Goal: Task Accomplishment & Management: Use online tool/utility

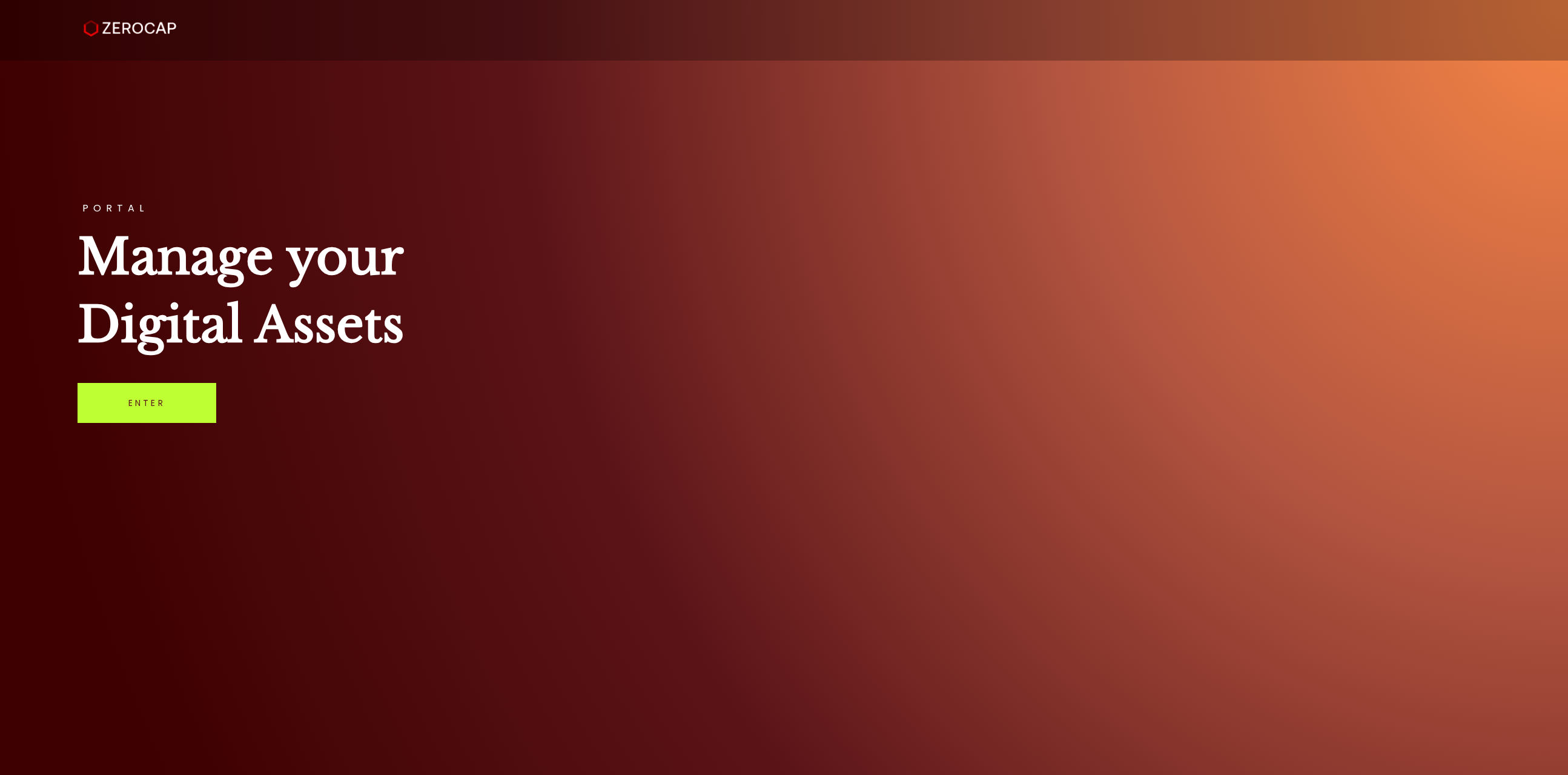
click at [212, 407] on link "Enter" at bounding box center [147, 402] width 138 height 40
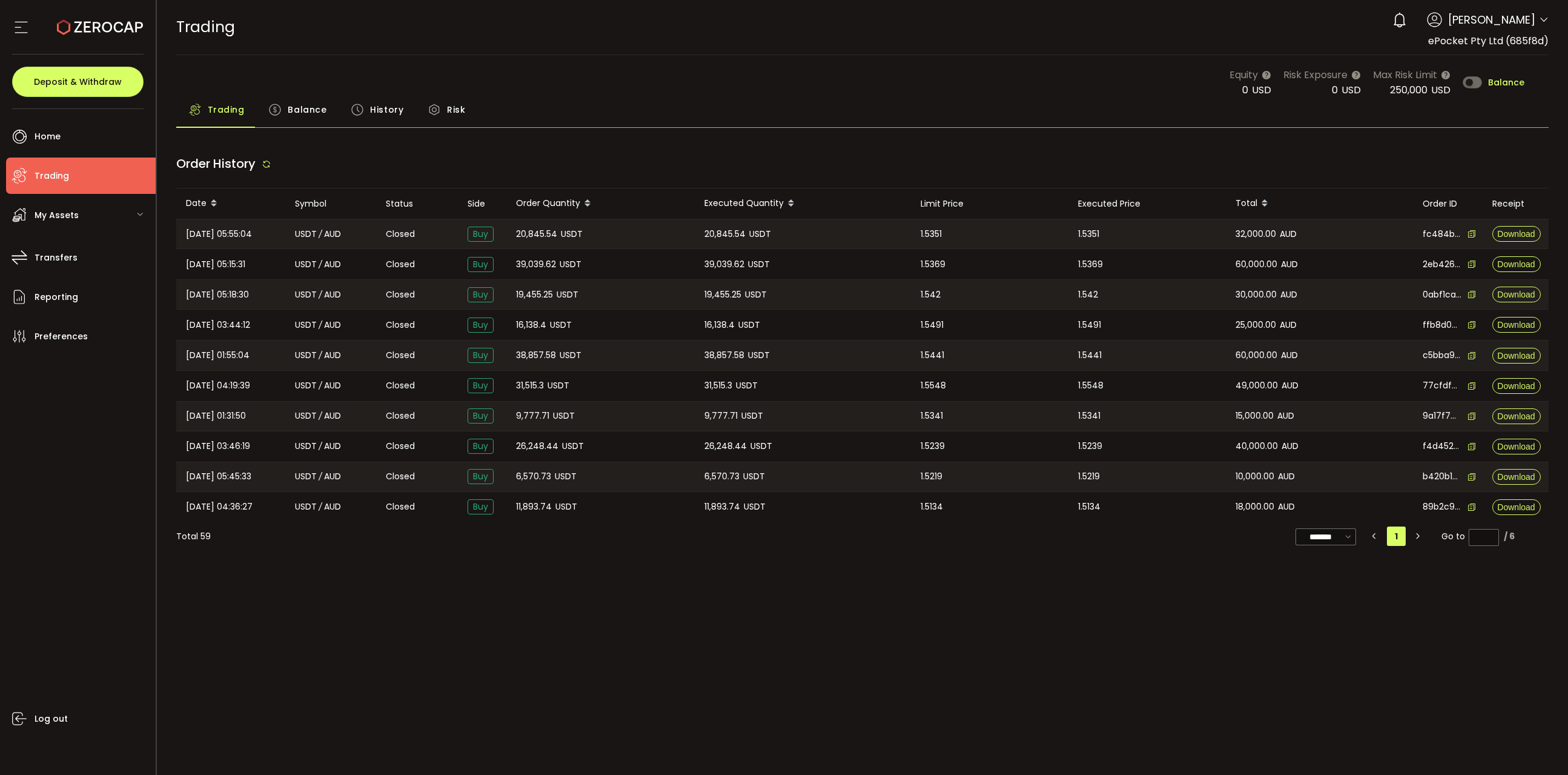
type input "***"
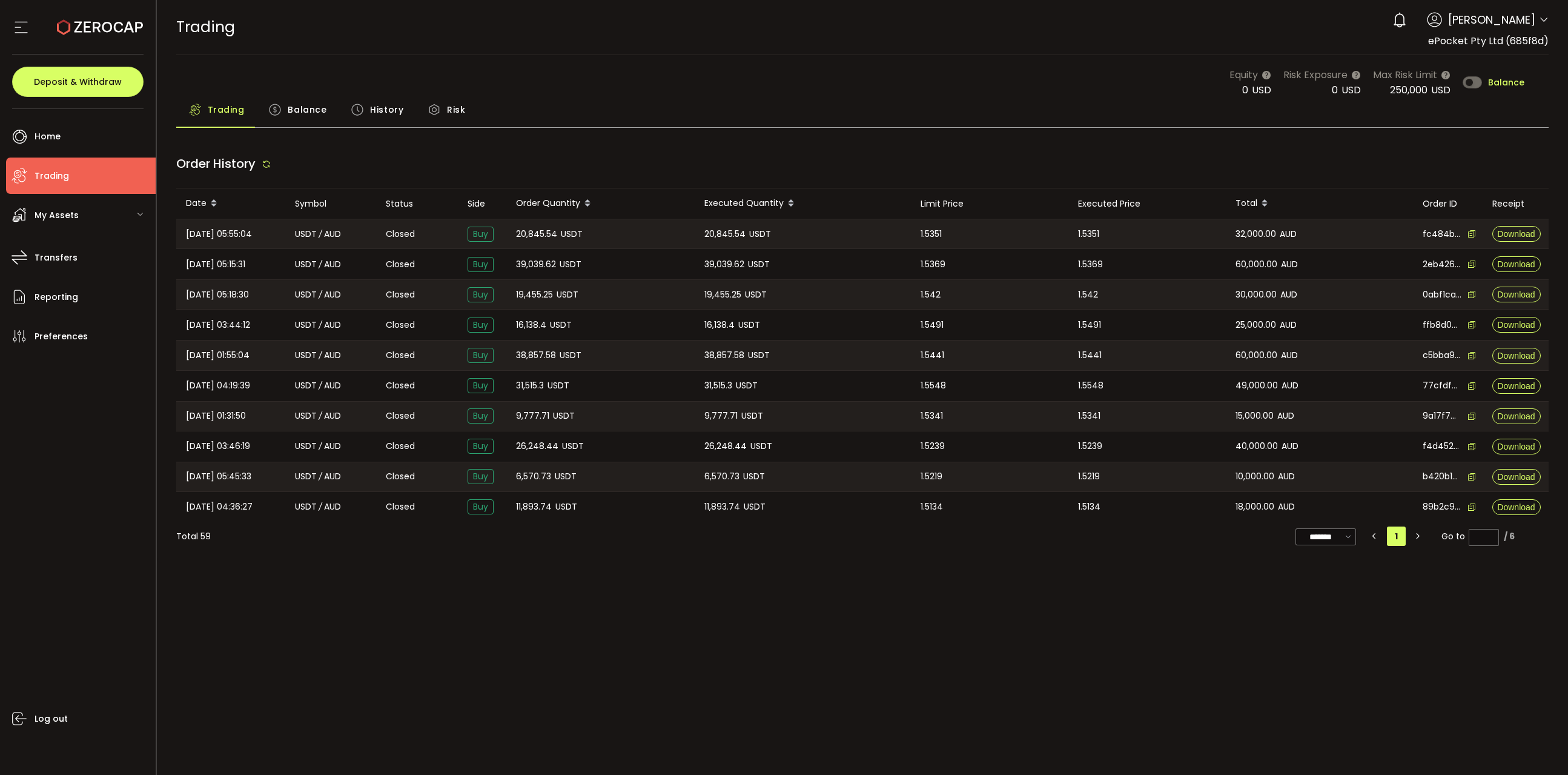
type input "***"
